Goal: Task Accomplishment & Management: Use online tool/utility

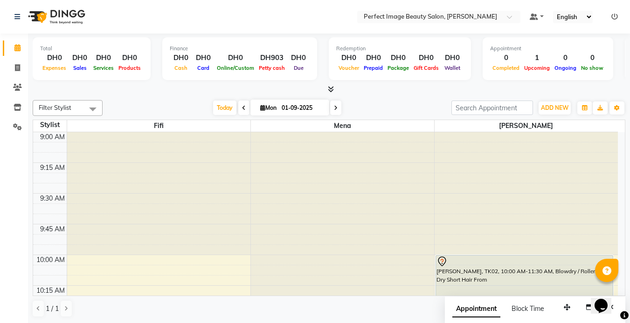
scroll to position [1081, 0]
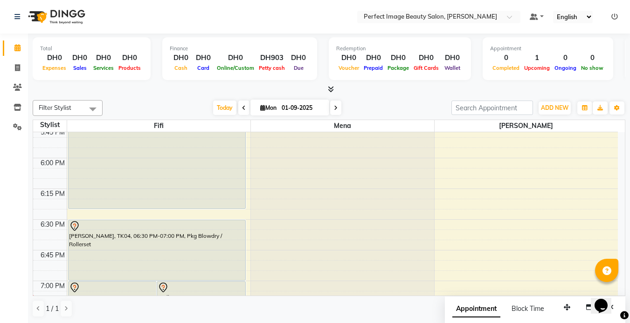
click at [267, 104] on span "[DATE]" at bounding box center [289, 108] width 79 height 16
click at [279, 110] on input "01-09-2025" at bounding box center [302, 108] width 47 height 14
select select "9"
select select "2025"
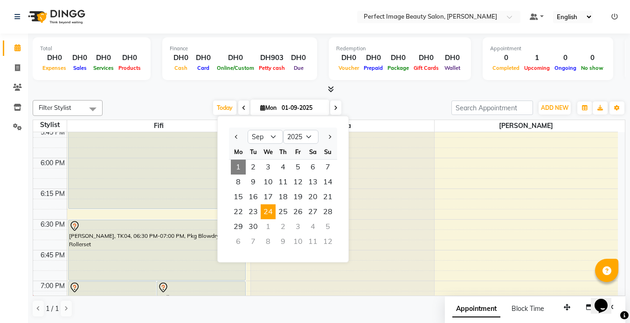
drag, startPoint x: 278, startPoint y: 110, endPoint x: 269, endPoint y: 217, distance: 107.6
click at [269, 116] on span "[DATE] Jan Feb Mar Apr May Jun [DATE] Aug Sep Oct Nov [DATE] 2016 2017 2018 201…" at bounding box center [289, 108] width 79 height 16
click at [281, 108] on input "01-09-2025" at bounding box center [302, 108] width 47 height 14
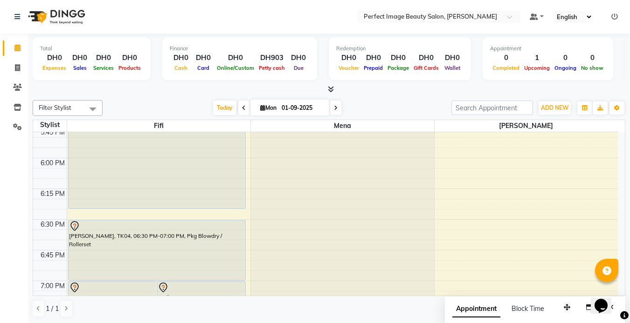
click at [281, 108] on input "01-09-2025" at bounding box center [302, 108] width 47 height 14
select select "9"
select select "2025"
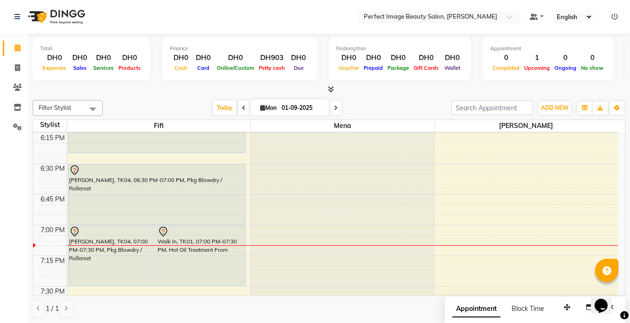
scroll to position [1156, 0]
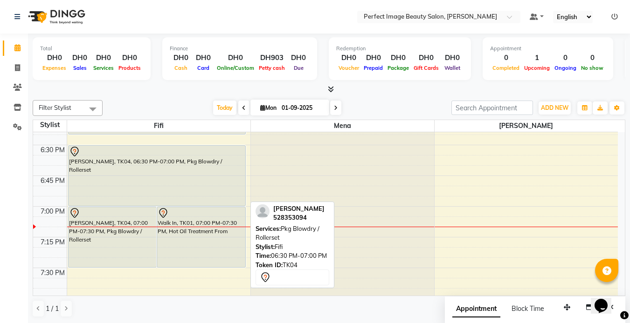
click at [182, 178] on div "[PERSON_NAME], TK04, 06:30 PM-07:00 PM, Pkg Blowdry / Rollerset" at bounding box center [157, 176] width 177 height 60
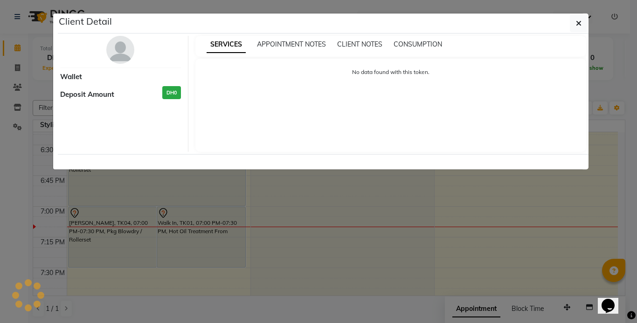
select select "7"
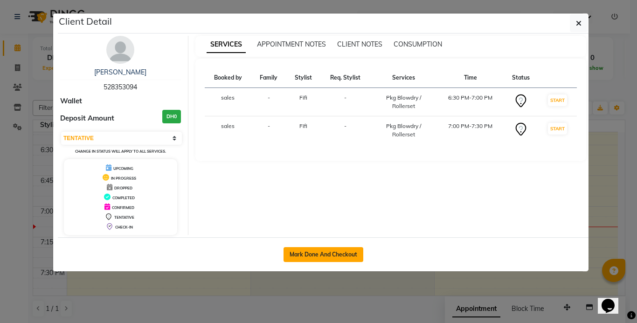
click at [328, 248] on button "Mark Done And Checkout" at bounding box center [323, 255] width 80 height 15
select select "service"
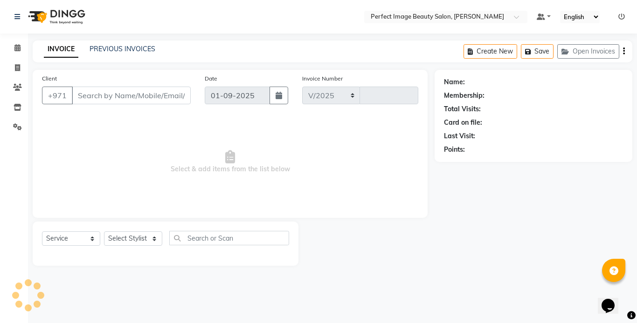
select select "8564"
type input "0250"
type input "52*****94"
select select "85053"
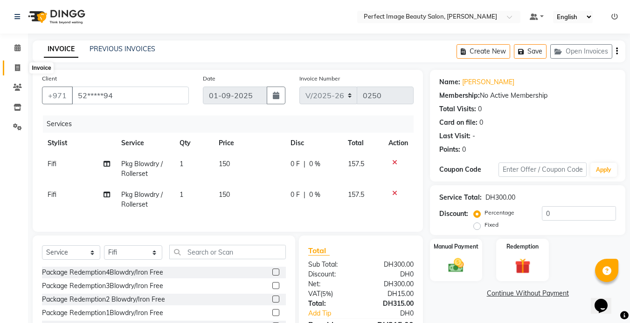
click at [14, 68] on span at bounding box center [17, 68] width 16 height 11
select select "service"
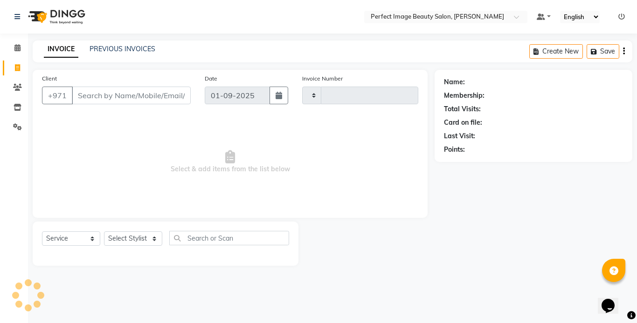
type input "0250"
select select "8564"
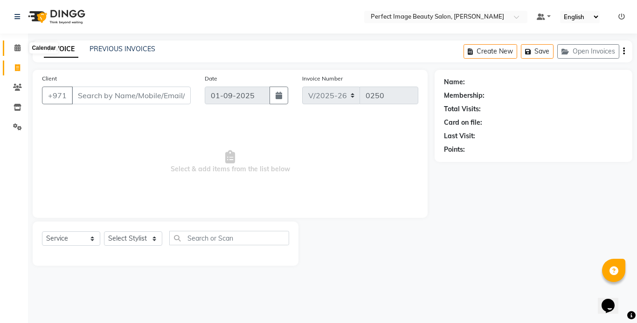
click at [15, 45] on icon at bounding box center [17, 47] width 6 height 7
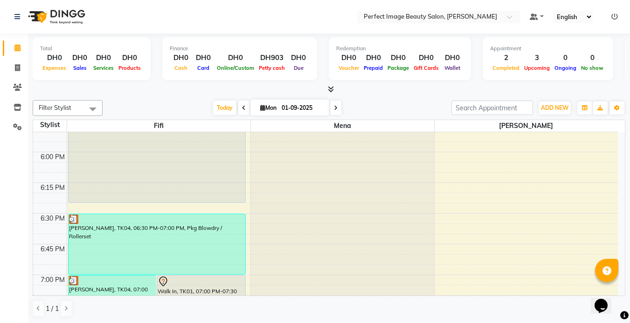
scroll to position [1119, 0]
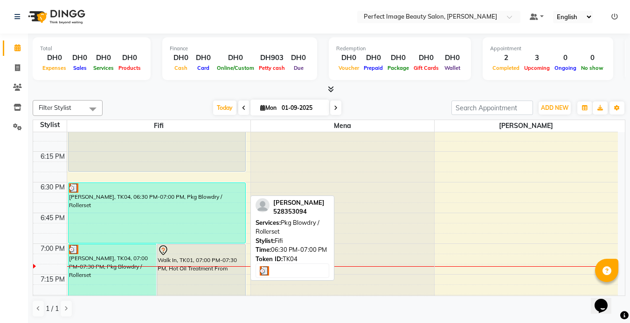
click at [176, 214] on div "[PERSON_NAME], TK04, 06:30 PM-07:00 PM, Pkg Blowdry / Rollerset" at bounding box center [157, 213] width 177 height 60
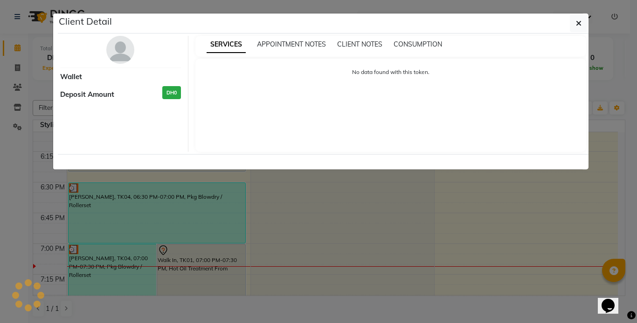
select select "3"
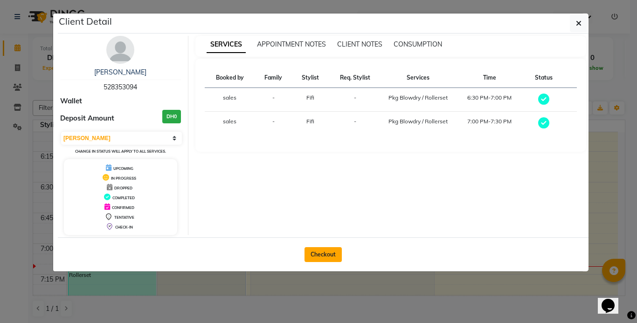
click at [323, 255] on button "Checkout" at bounding box center [322, 255] width 37 height 15
select select "service"
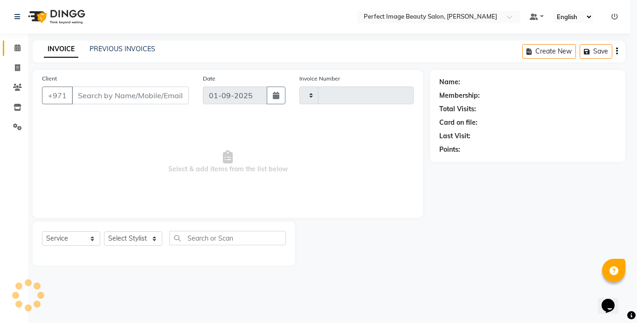
type input "0250"
select select "8564"
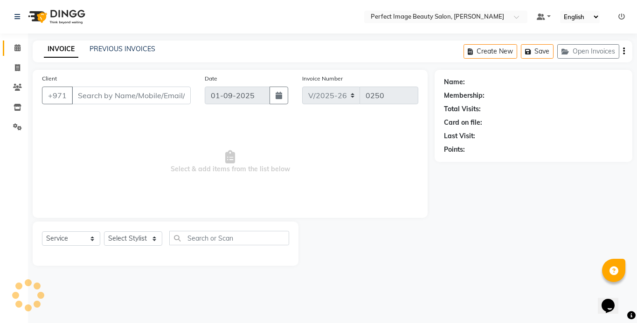
type input "52*****94"
select select "85053"
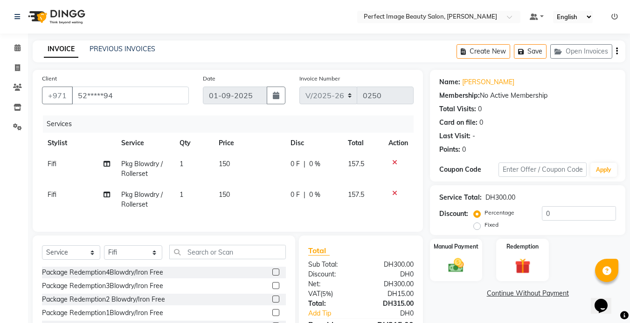
click at [392, 194] on icon at bounding box center [394, 193] width 5 height 7
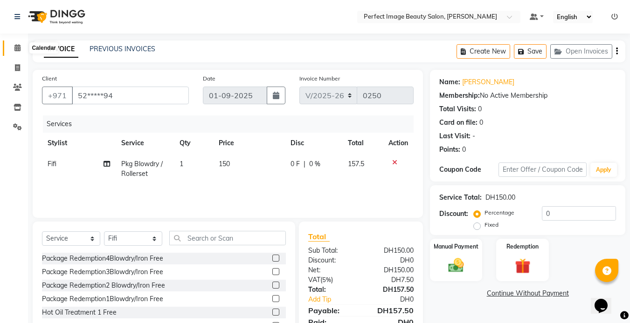
click at [15, 46] on icon at bounding box center [17, 47] width 6 height 7
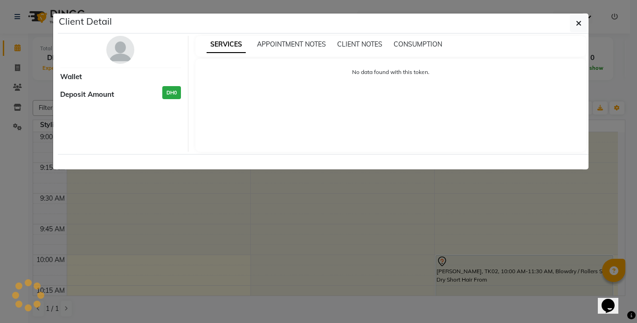
select select "7"
